Goal: Task Accomplishment & Management: Complete application form

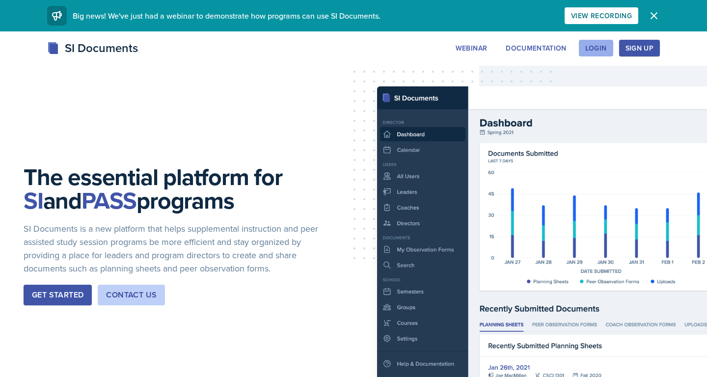
click at [602, 51] on div "Login" at bounding box center [597, 48] width 22 height 8
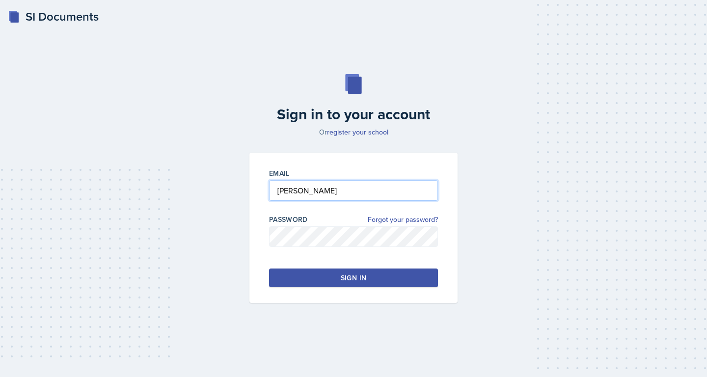
click at [333, 193] on input "[PERSON_NAME]" at bounding box center [353, 190] width 169 height 21
drag, startPoint x: 316, startPoint y: 191, endPoint x: 247, endPoint y: 188, distance: 69.3
click at [247, 188] on div "Email [PERSON_NAME] Password Forgot your password? Sign in" at bounding box center [354, 228] width 220 height 150
type input "[EMAIL_ADDRESS][DOMAIN_NAME]"
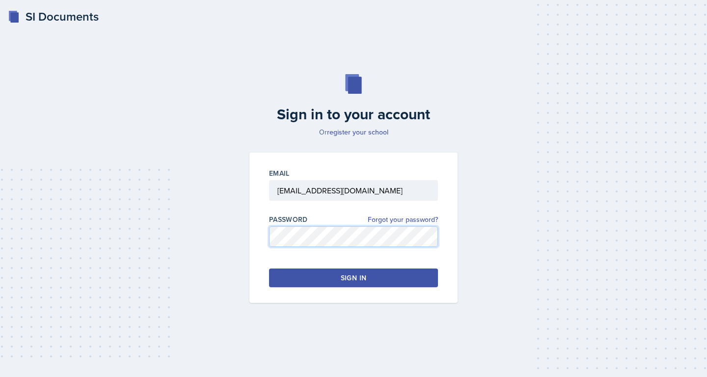
click at [267, 239] on div "Email [EMAIL_ADDRESS][DOMAIN_NAME] Password Forgot your password? Sign in" at bounding box center [354, 228] width 208 height 150
click at [293, 269] on button "Sign in" at bounding box center [353, 278] width 169 height 19
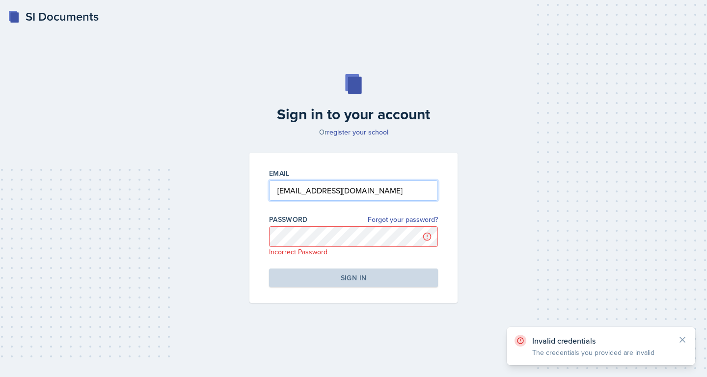
click at [349, 188] on input "[EMAIL_ADDRESS][DOMAIN_NAME]" at bounding box center [353, 190] width 169 height 21
drag, startPoint x: 349, startPoint y: 188, endPoint x: 275, endPoint y: 188, distance: 74.2
click at [275, 188] on input "[EMAIL_ADDRESS][DOMAIN_NAME]" at bounding box center [353, 190] width 169 height 21
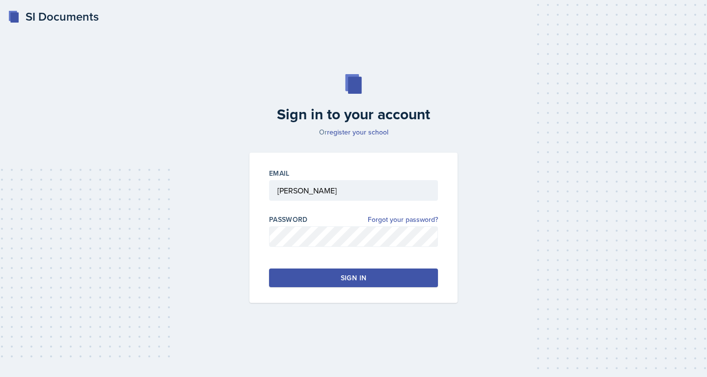
click at [330, 281] on button "Sign in" at bounding box center [353, 278] width 169 height 19
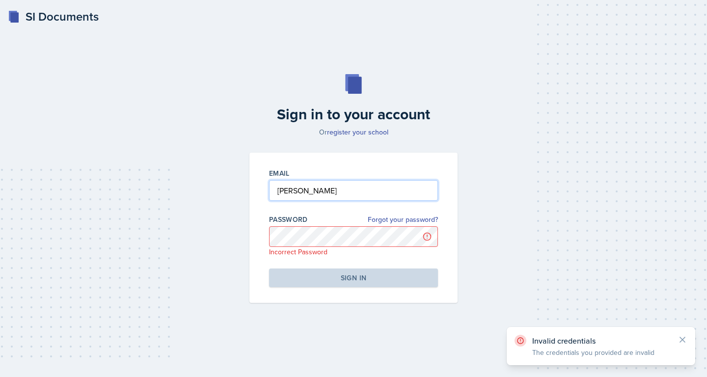
click at [306, 195] on input "[PERSON_NAME]" at bounding box center [353, 190] width 169 height 21
type input "R"
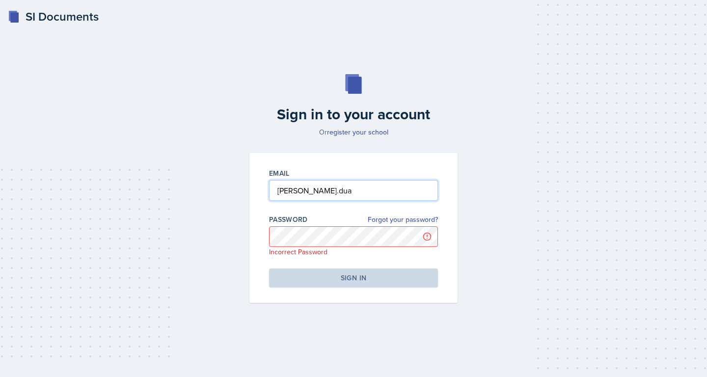
type input "[PERSON_NAME][EMAIL_ADDRESS][DOMAIN_NAME]"
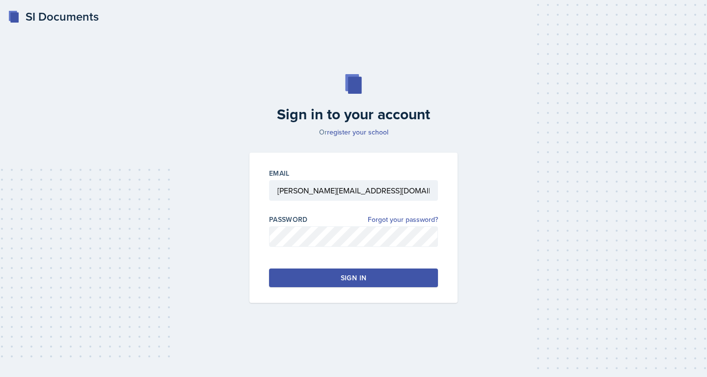
click at [299, 275] on button "Sign in" at bounding box center [353, 278] width 169 height 19
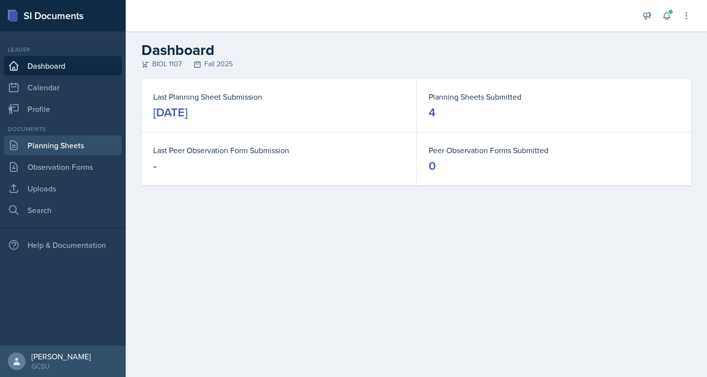
click at [61, 145] on link "Planning Sheets" at bounding box center [63, 146] width 118 height 20
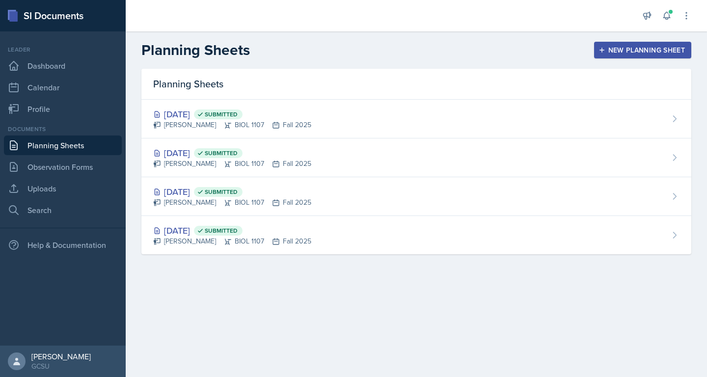
click at [613, 50] on div "New Planning Sheet" at bounding box center [643, 50] width 84 height 8
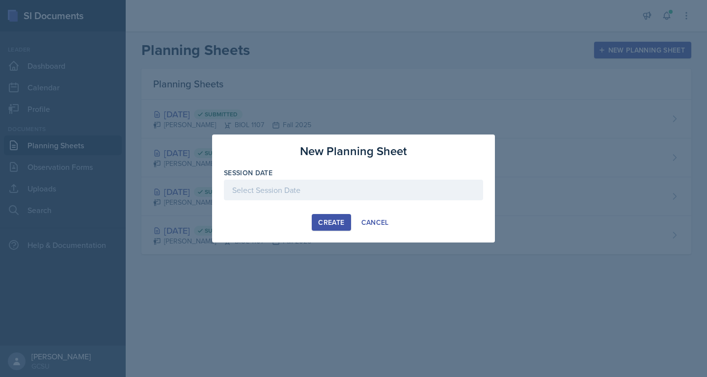
click at [362, 189] on div at bounding box center [353, 190] width 259 height 21
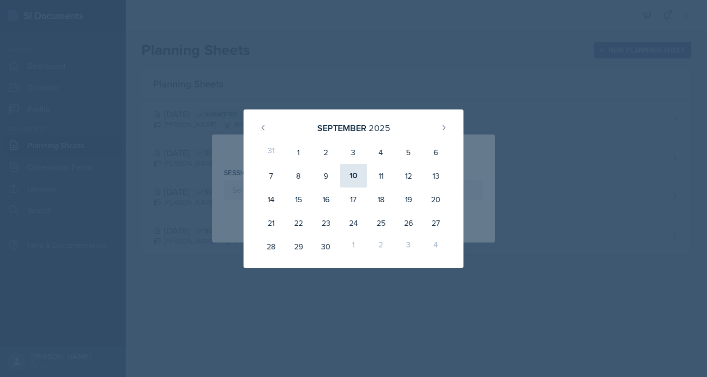
click at [357, 170] on div "10" at bounding box center [354, 176] width 28 height 24
type input "[DATE]"
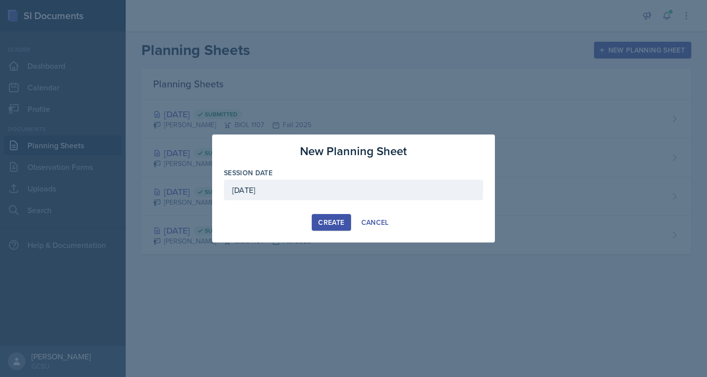
click at [326, 222] on div "Create" at bounding box center [331, 223] width 26 height 8
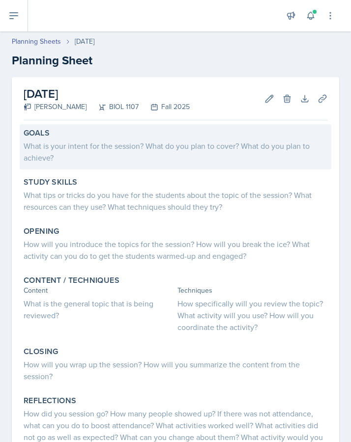
click at [83, 130] on div "Goals" at bounding box center [176, 133] width 304 height 10
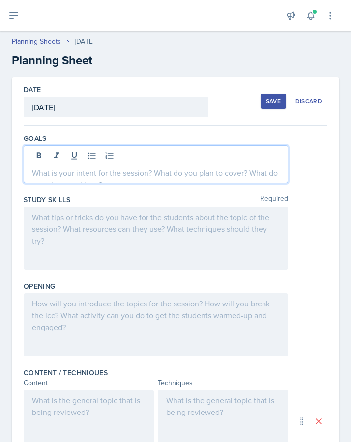
click at [75, 152] on div at bounding box center [156, 164] width 264 height 38
click at [253, 177] on p "During this session i plan to cover the basics of carbon and" at bounding box center [156, 173] width 248 height 12
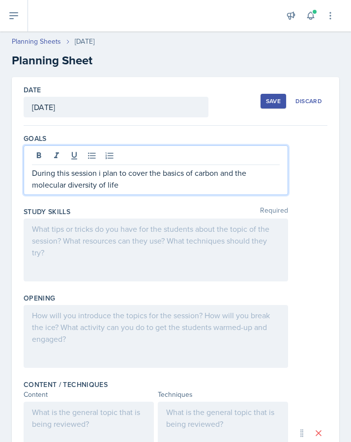
click at [103, 175] on p "During this session i plan to cover the basics of carbon and the molecular dive…" at bounding box center [156, 179] width 248 height 24
click at [207, 198] on div "Goals During this session I plan to cover the basics of carbon and the molecula…" at bounding box center [176, 166] width 304 height 73
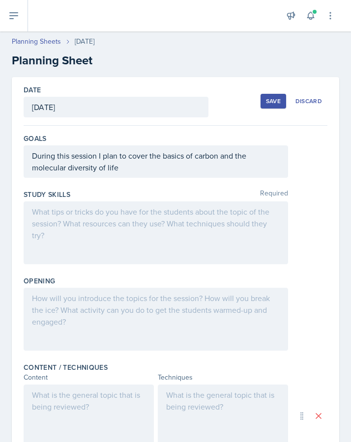
click at [186, 172] on p "During this session I plan to cover the basics of carbon and the molecular dive…" at bounding box center [156, 162] width 248 height 24
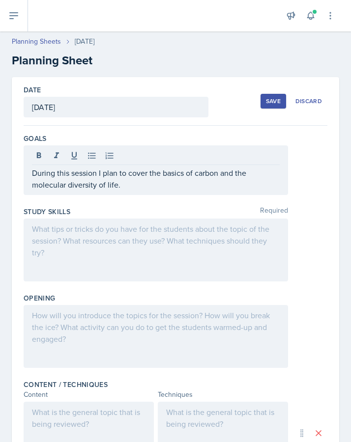
click at [121, 244] on div at bounding box center [156, 250] width 264 height 63
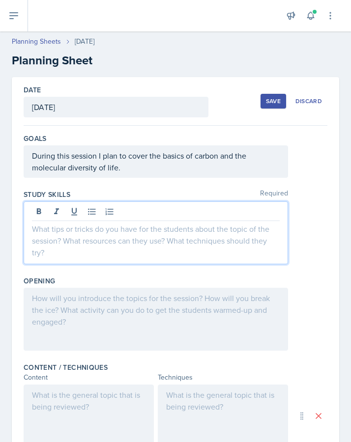
click at [16, 196] on div "Date [DATE] [DATE] 31 1 2 3 4 5 6 7 8 9 10 11 12 13 14 15 16 17 18 19 20 21 22 …" at bounding box center [175, 366] width 327 height 578
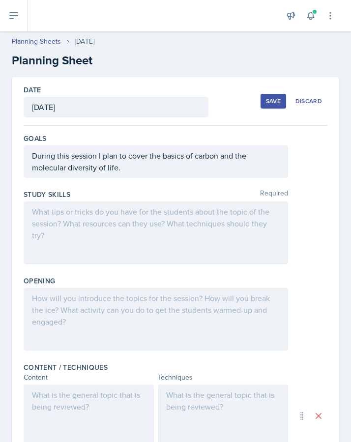
click at [8, 196] on div "Date [DATE] [DATE] 31 1 2 3 4 5 6 7 8 9 10 11 12 13 14 15 16 17 18 19 20 21 22 …" at bounding box center [175, 377] width 351 height 601
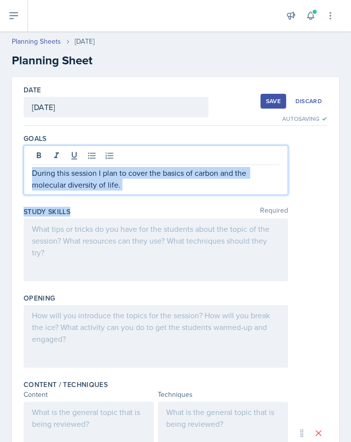
drag, startPoint x: 69, startPoint y: 195, endPoint x: 23, endPoint y: 139, distance: 72.3
click at [23, 139] on div "Date [DATE] [DATE] 31 1 2 3 4 5 6 7 8 9 10 11 12 13 14 15 16 17 18 19 20 21 22 …" at bounding box center [175, 374] width 327 height 595
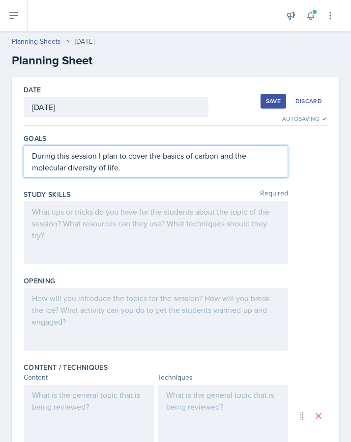
click at [8, 124] on div "Date [DATE] [DATE] 31 1 2 3 4 5 6 7 8 9 10 11 12 13 14 15 16 17 18 19 20 21 22 …" at bounding box center [175, 377] width 351 height 601
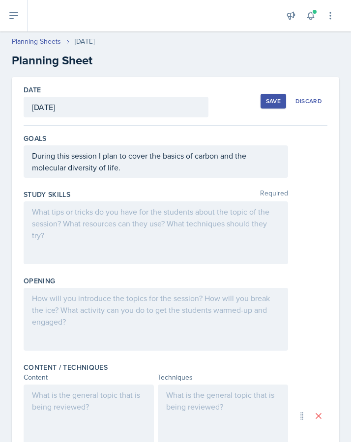
click at [79, 201] on div at bounding box center [156, 232] width 264 height 63
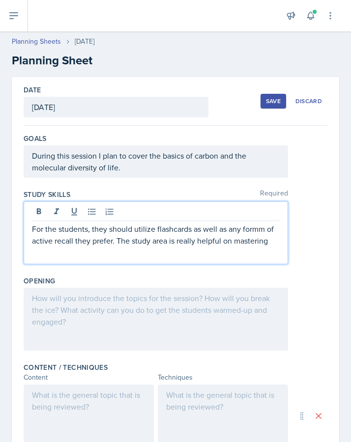
click at [260, 230] on p "For the students, they should utilize flashcards as well as any formm of active…" at bounding box center [156, 235] width 248 height 24
click at [271, 245] on p "For the students, they should utilize flashcards as well as any form of active …" at bounding box center [156, 235] width 248 height 24
click at [241, 305] on div at bounding box center [156, 319] width 264 height 63
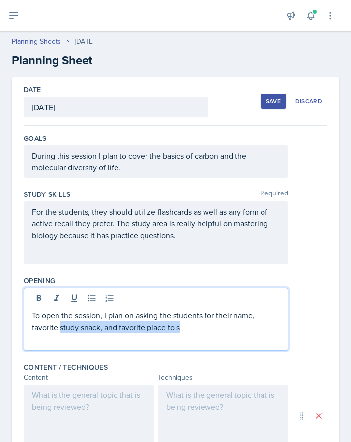
drag, startPoint x: 183, startPoint y: 327, endPoint x: 60, endPoint y: 330, distance: 123.3
click at [60, 330] on p "To open the session, I plan on asking the students for their name, favorite stu…" at bounding box center [156, 321] width 248 height 24
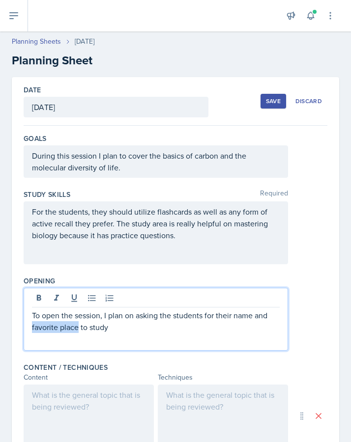
drag, startPoint x: 78, startPoint y: 330, endPoint x: 26, endPoint y: 330, distance: 52.1
click at [26, 330] on div "To open the session, I plan on asking the students for their name and favorite …" at bounding box center [156, 319] width 264 height 63
click at [125, 329] on p "To open the session, I plan on asking the students for their name, major, and f…" at bounding box center [156, 321] width 248 height 24
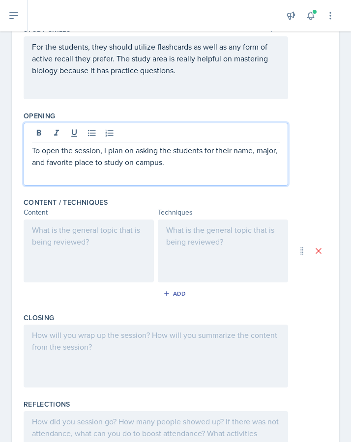
scroll to position [165, 0]
click at [98, 238] on div at bounding box center [89, 251] width 130 height 63
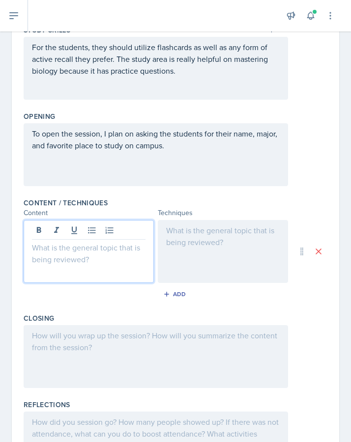
scroll to position [182, 0]
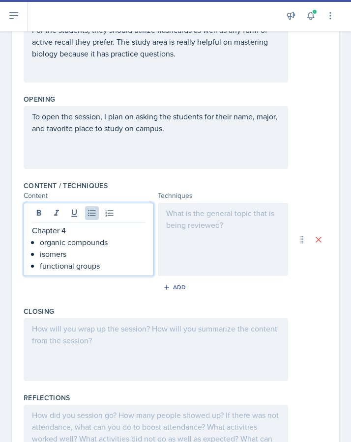
click at [79, 243] on p "organic compounds" at bounding box center [93, 242] width 106 height 12
click at [166, 254] on div at bounding box center [223, 239] width 130 height 73
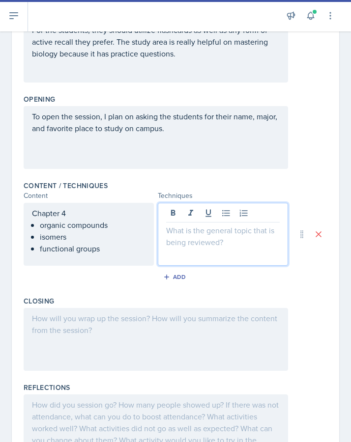
scroll to position [199, 0]
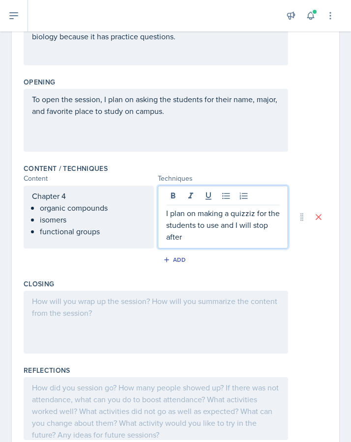
click at [236, 227] on p "I plan on making a quizziz for the students to use and I will stop after" at bounding box center [222, 224] width 113 height 35
click at [278, 227] on p "I plan on making a quizziz for the students to use. I will stop after" at bounding box center [222, 219] width 113 height 24
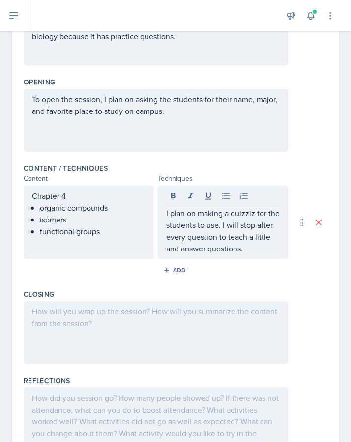
click at [306, 271] on div "Add" at bounding box center [176, 272] width 304 height 19
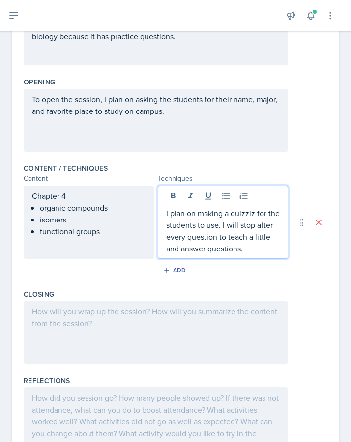
click at [257, 234] on p "I plan on making a quizziz for the students to use. I will stop after every que…" at bounding box center [222, 230] width 113 height 47
click at [248, 284] on div "Content / Techniques Content Techniques Chapter 4 organic compounds isomers fun…" at bounding box center [176, 223] width 304 height 126
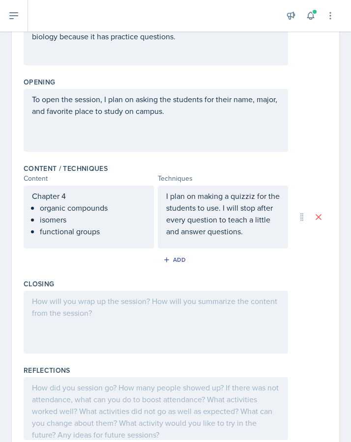
scroll to position [236, 0]
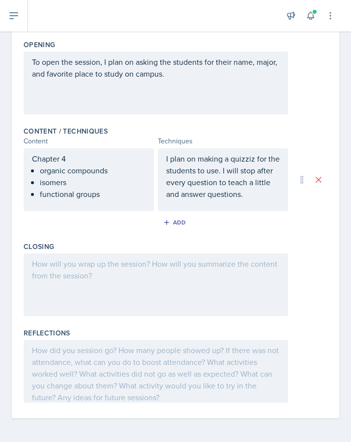
click at [226, 278] on div at bounding box center [156, 284] width 264 height 63
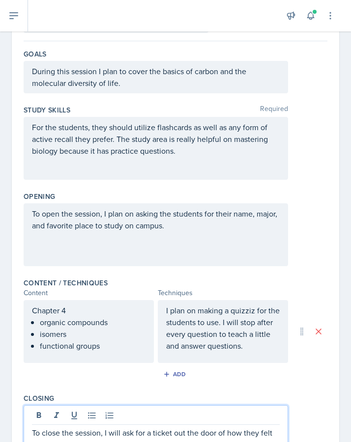
scroll to position [0, 0]
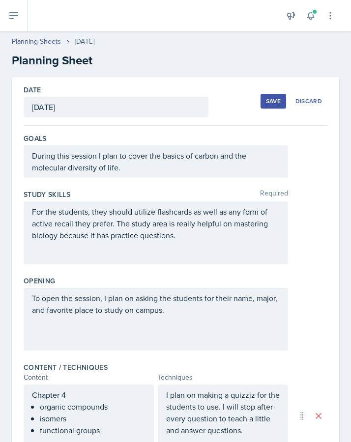
click at [276, 100] on div "Save" at bounding box center [273, 101] width 15 height 8
